Goal: Task Accomplishment & Management: Manage account settings

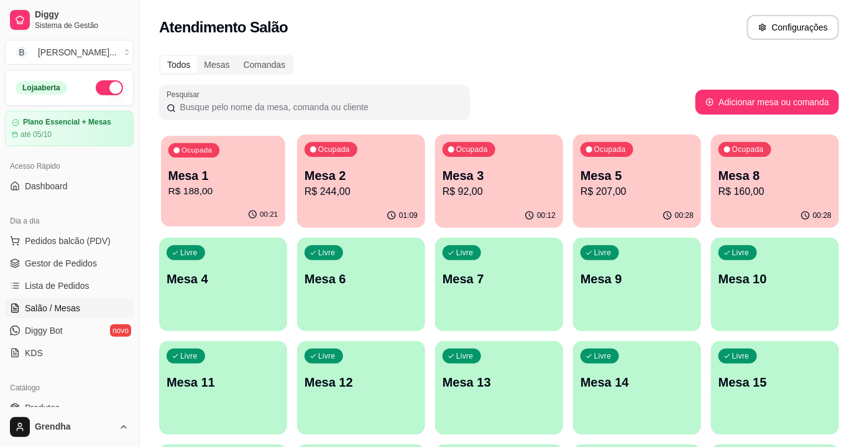
click at [223, 190] on p "R$ 188,00" at bounding box center [224, 191] width 110 height 14
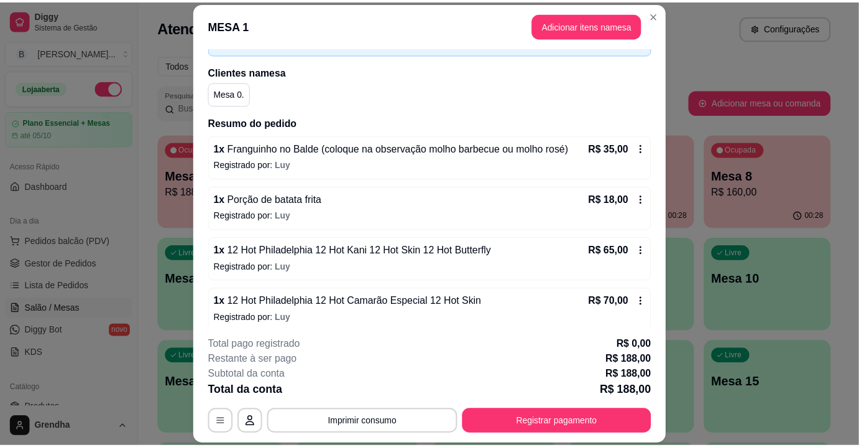
scroll to position [87, 0]
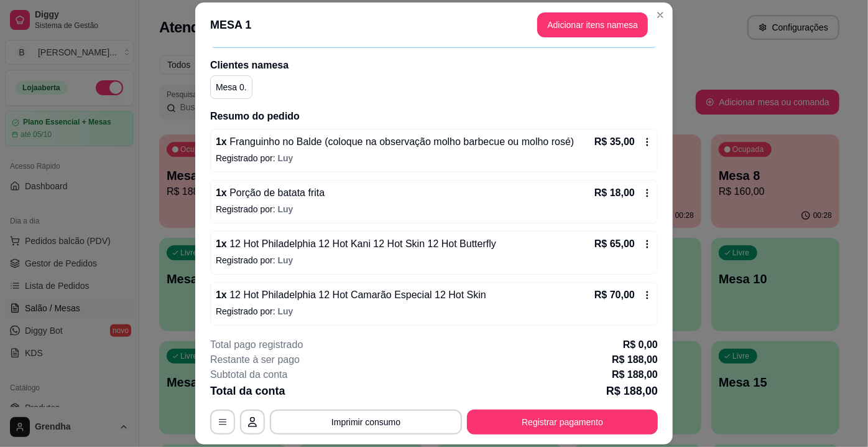
click at [443, 302] on div "1 x 12 Hot Philadelphia 12 Hot Camarão Especial 12 Hot Skin R$ 70,00 Registrado…" at bounding box center [434, 304] width 448 height 44
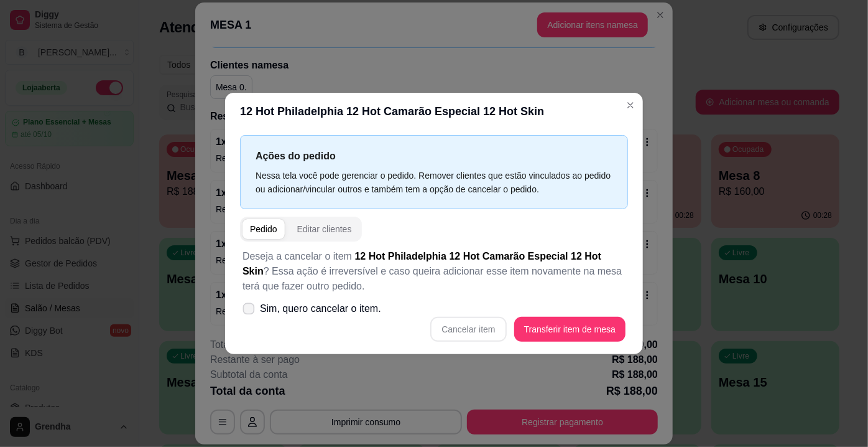
click at [252, 301] on label "Sim, quero cancelar o item." at bounding box center [312, 308] width 149 height 25
click at [250, 311] on input "Sim, quero cancelar o item." at bounding box center [246, 315] width 8 height 8
checkbox input "true"
click at [476, 329] on button "Cancelar item" at bounding box center [469, 329] width 74 height 24
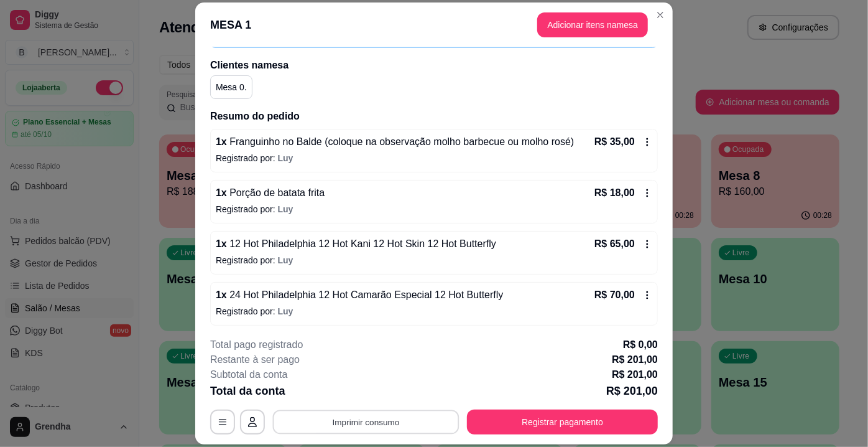
click at [378, 422] on button "Imprimir consumo" at bounding box center [366, 422] width 187 height 24
click at [368, 387] on button "IMPRESSORA" at bounding box center [365, 393] width 87 height 19
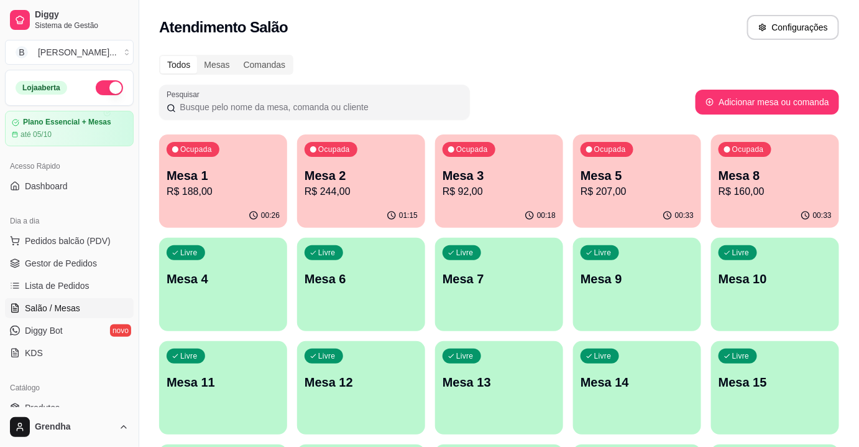
drag, startPoint x: 134, startPoint y: 213, endPoint x: 136, endPoint y: 255, distance: 42.3
click at [136, 257] on button "Toggle Sidebar" at bounding box center [139, 223] width 10 height 447
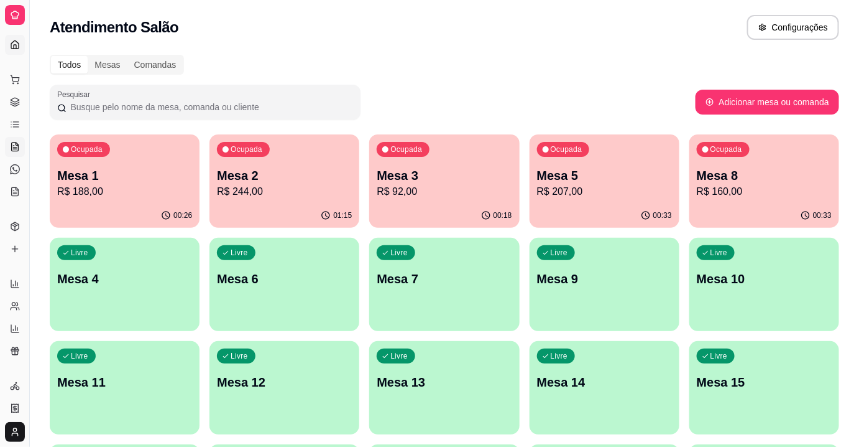
click at [8, 49] on link "Dashboard" at bounding box center [15, 45] width 20 height 20
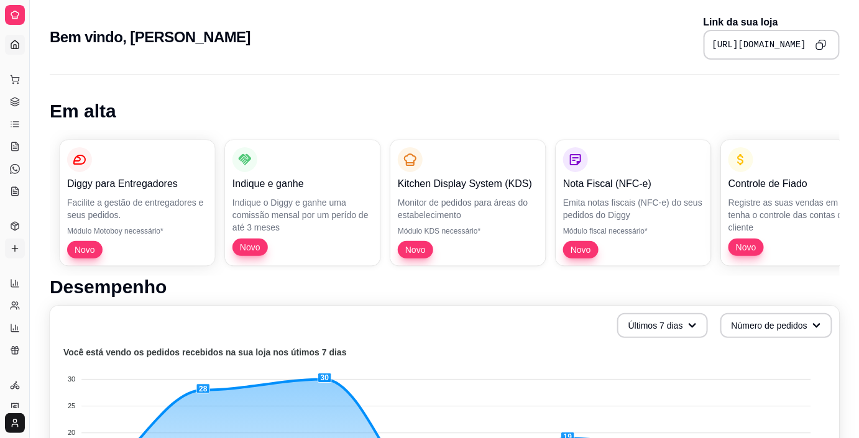
click at [11, 251] on icon at bounding box center [15, 249] width 10 height 10
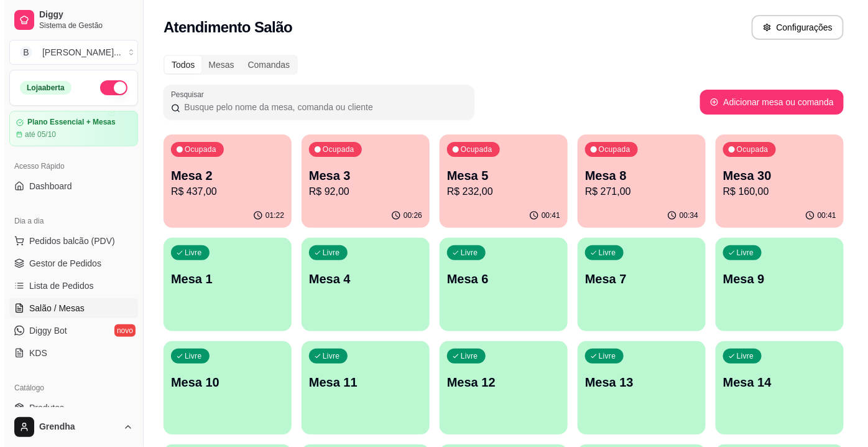
scroll to position [217, 0]
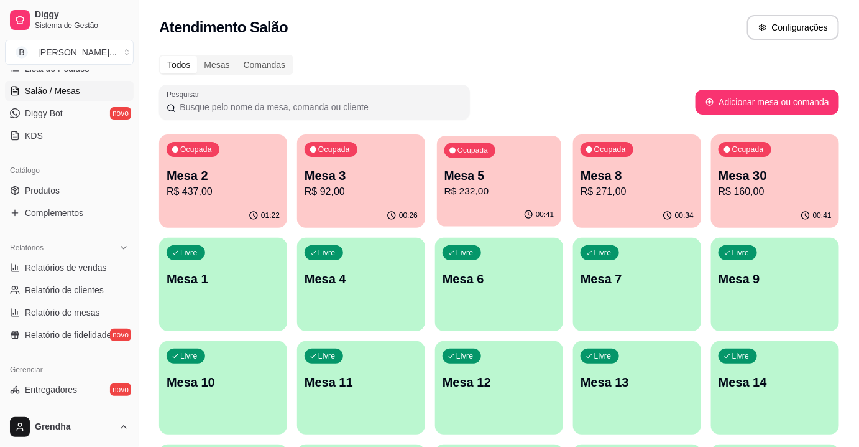
click at [501, 218] on div "00:41" at bounding box center [499, 215] width 124 height 24
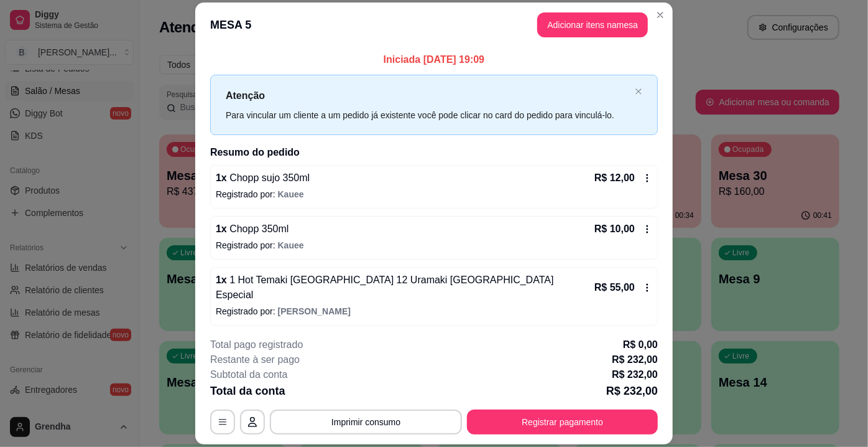
click at [642, 175] on icon at bounding box center [647, 178] width 10 height 10
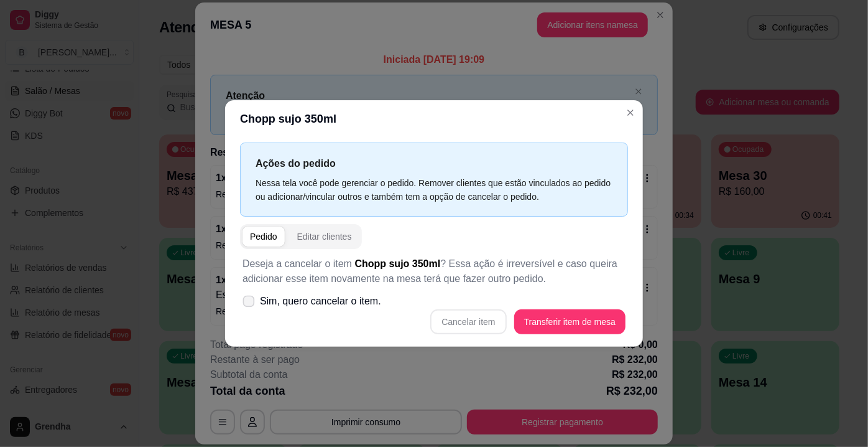
click at [308, 301] on span "Sim, quero cancelar o item." at bounding box center [320, 301] width 121 height 15
click at [250, 303] on input "Sim, quero cancelar o item." at bounding box center [246, 307] width 8 height 8
checkbox input "true"
click at [485, 323] on button "Cancelar item" at bounding box center [468, 321] width 76 height 25
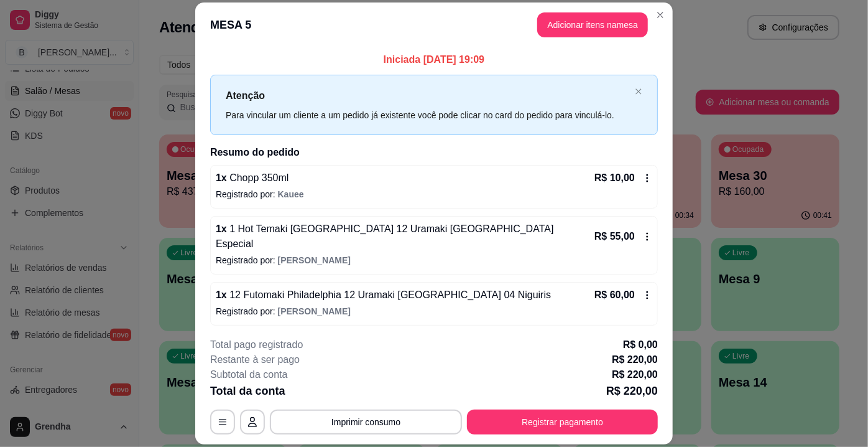
scroll to position [37, 0]
